Goal: Task Accomplishment & Management: Manage account settings

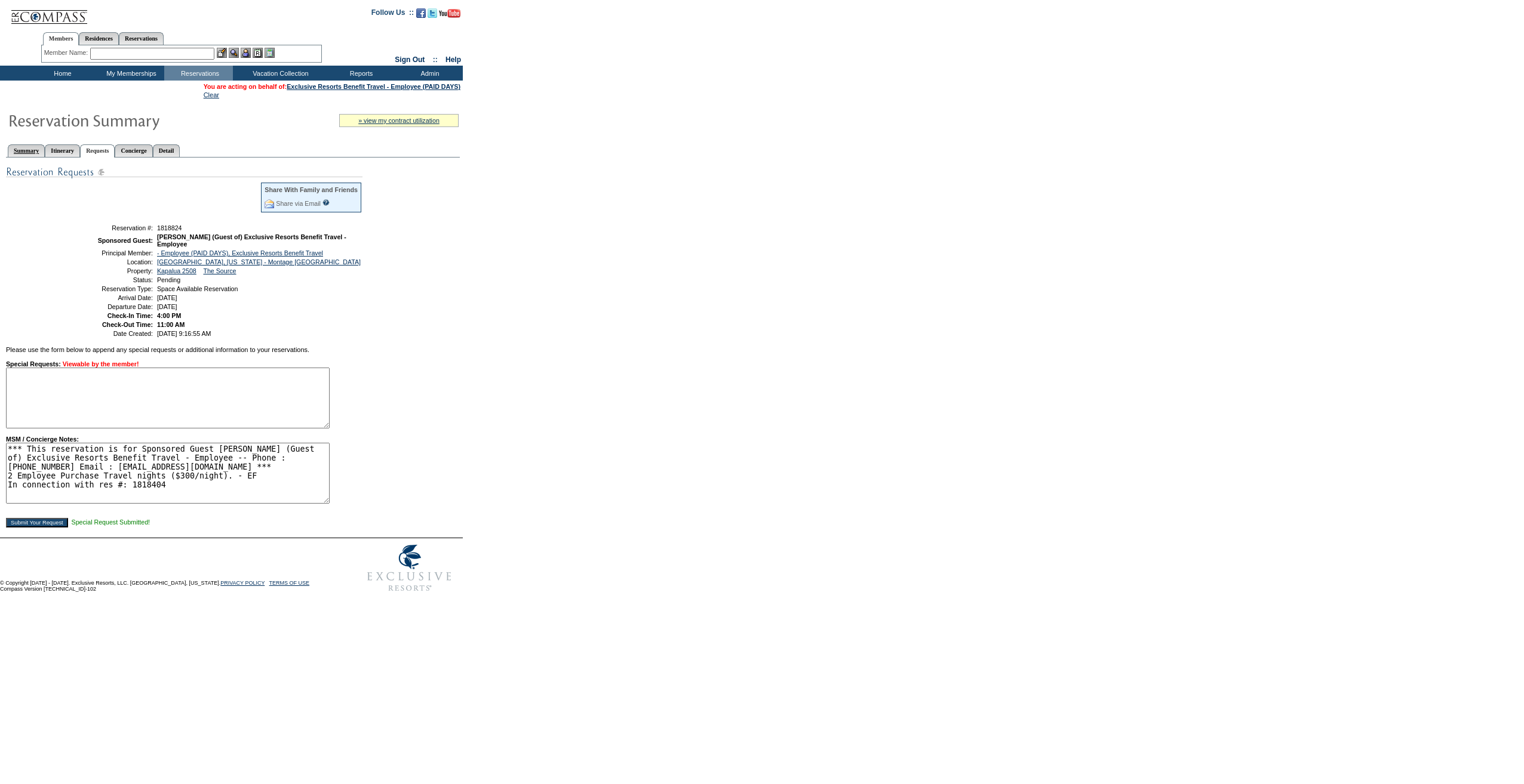
click at [41, 156] on link "Summary" at bounding box center [26, 151] width 37 height 13
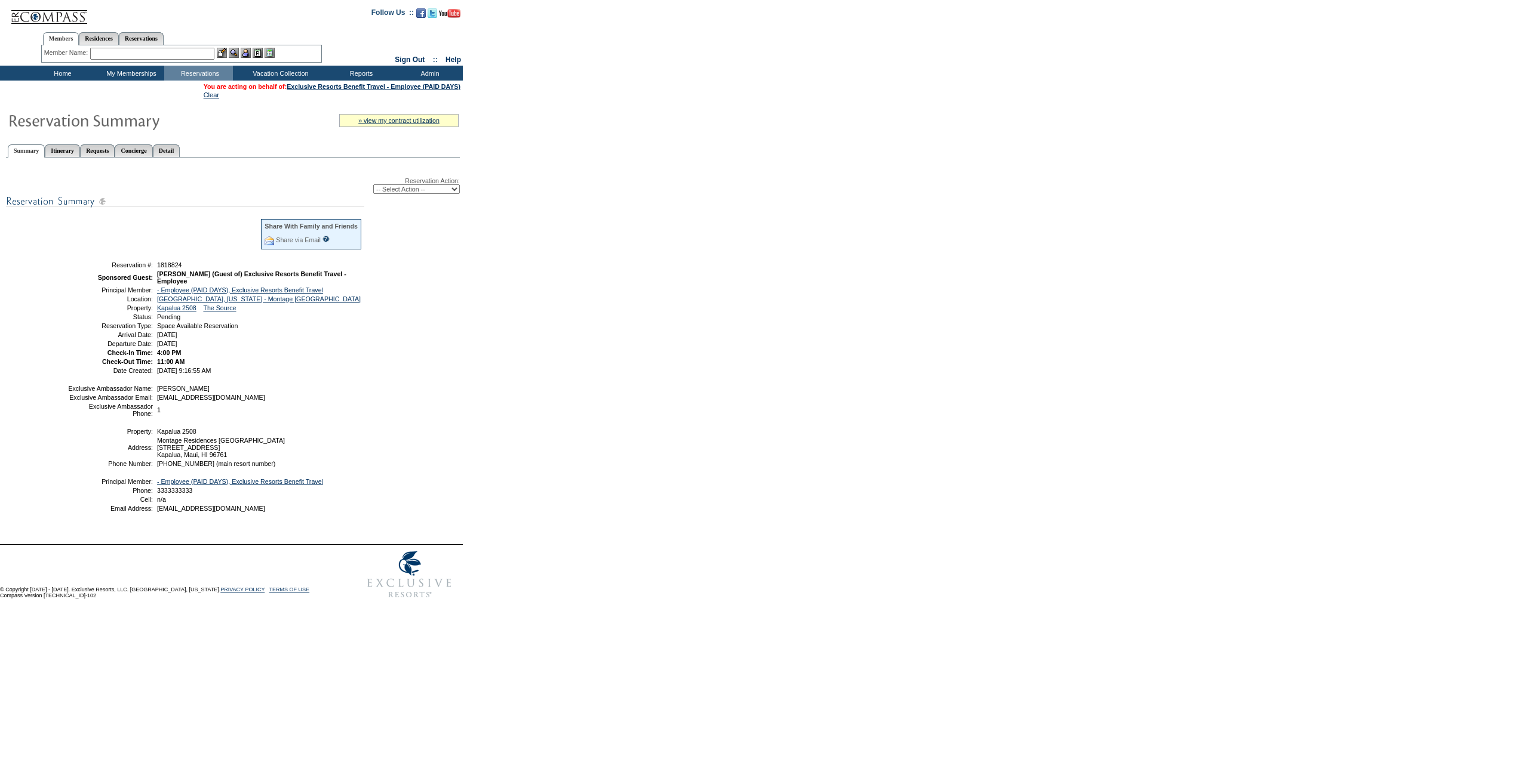
click at [409, 194] on select "-- Select Action -- Modify Reservation Dates Modify Reservation Cost Modify Occ…" at bounding box center [416, 189] width 86 height 9
select select "ConfirmRes"
click at [373, 186] on select "-- Select Action -- Modify Reservation Dates Modify Reservation Cost Modify Occ…" at bounding box center [416, 189] width 86 height 9
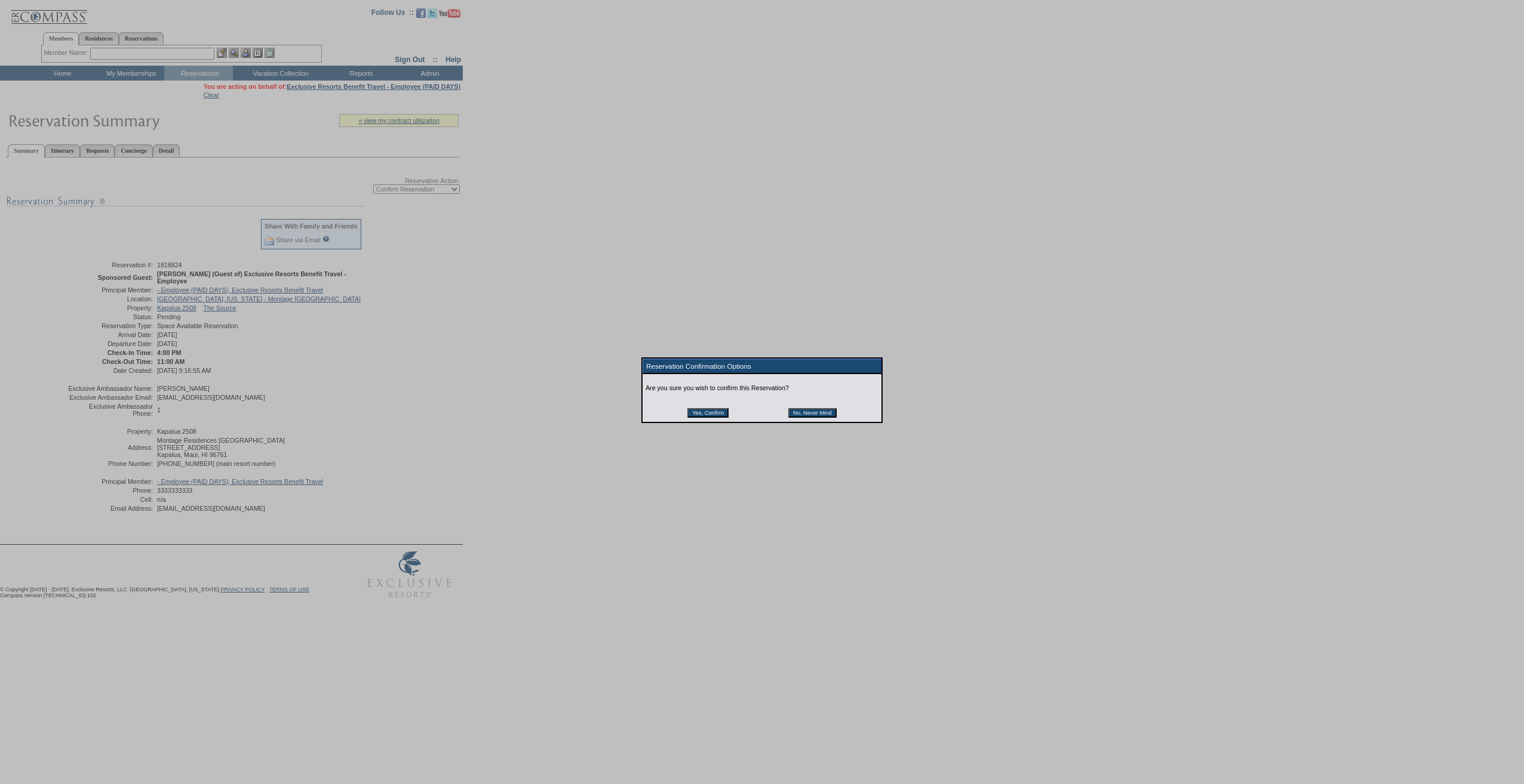
click at [704, 417] on input "Yes, Confirm" at bounding box center [707, 413] width 41 height 9
